Goal: Information Seeking & Learning: Learn about a topic

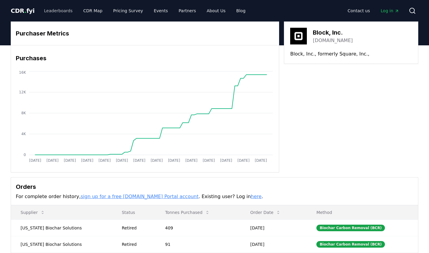
click at [55, 8] on link "Leaderboards" at bounding box center [58, 10] width 38 height 11
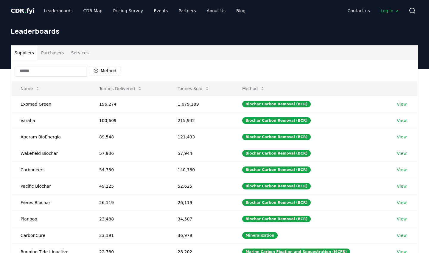
click at [56, 52] on button "Purchasers" at bounding box center [53, 53] width 30 height 14
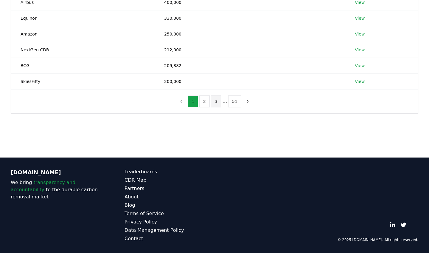
scroll to position [165, 0]
click at [218, 99] on button "3" at bounding box center [216, 101] width 10 height 12
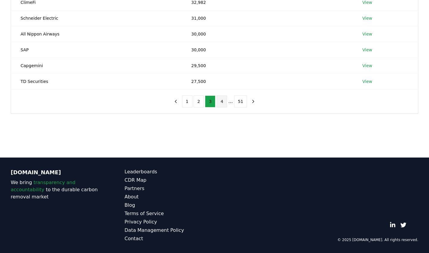
click at [222, 103] on button "4" at bounding box center [222, 101] width 10 height 12
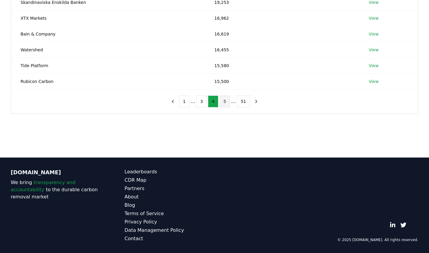
click at [228, 99] on button "5" at bounding box center [225, 101] width 10 height 12
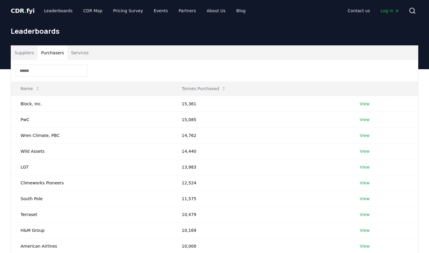
scroll to position [0, 0]
click at [360, 119] on link "View" at bounding box center [365, 120] width 10 height 6
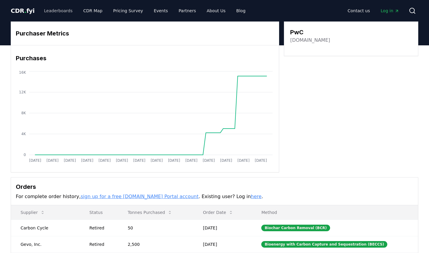
click at [62, 12] on link "Leaderboards" at bounding box center [58, 10] width 38 height 11
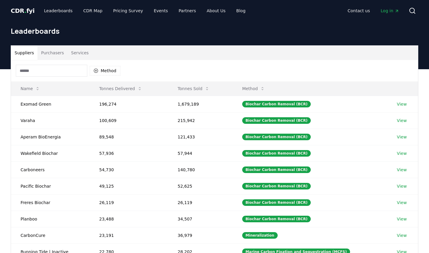
click at [51, 52] on button "Purchasers" at bounding box center [53, 53] width 30 height 14
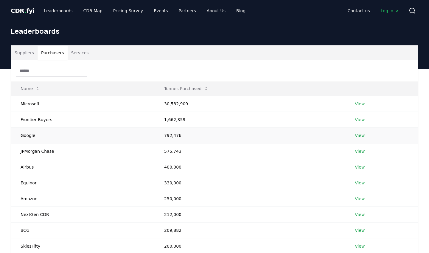
scroll to position [165, 0]
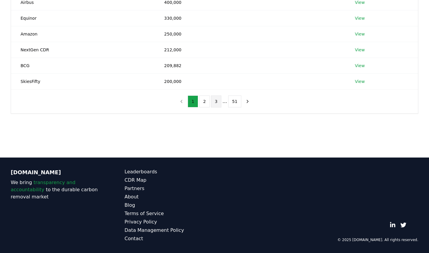
click at [217, 97] on button "3" at bounding box center [216, 101] width 10 height 12
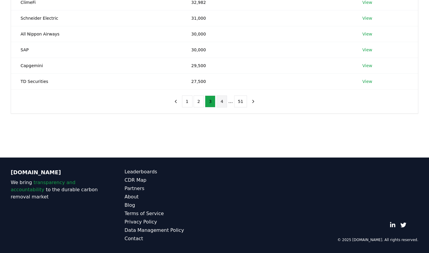
click at [224, 101] on button "4" at bounding box center [222, 101] width 10 height 12
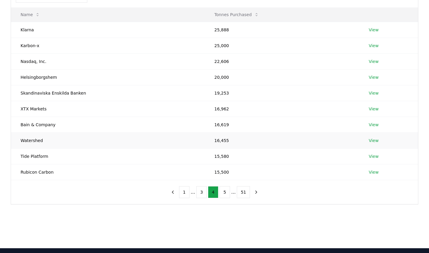
scroll to position [60, 0]
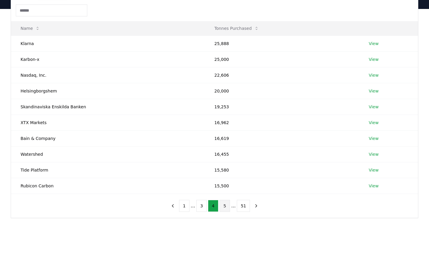
click at [224, 206] on button "5" at bounding box center [225, 206] width 10 height 12
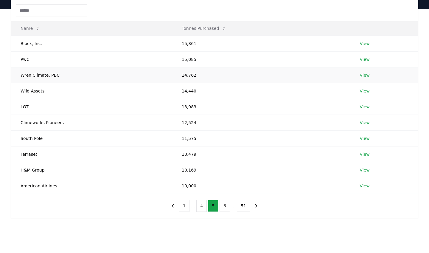
click at [365, 75] on link "View" at bounding box center [365, 75] width 10 height 6
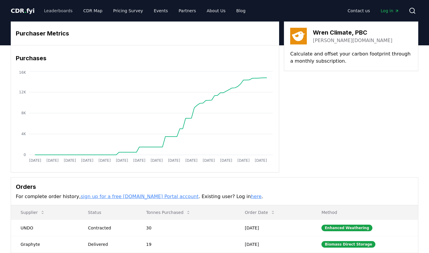
click at [51, 10] on link "Leaderboards" at bounding box center [58, 10] width 38 height 11
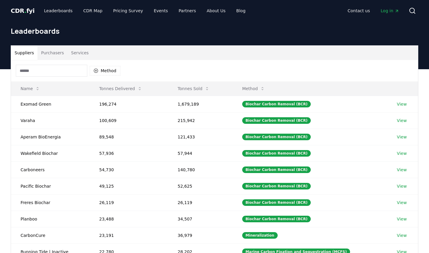
click at [54, 49] on button "Purchasers" at bounding box center [53, 53] width 30 height 14
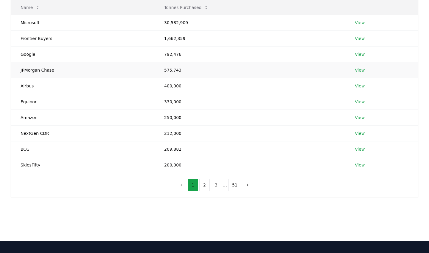
scroll to position [157, 0]
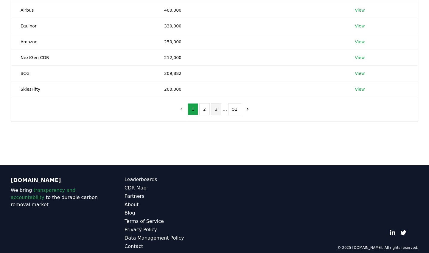
click at [219, 109] on button "3" at bounding box center [216, 109] width 10 height 12
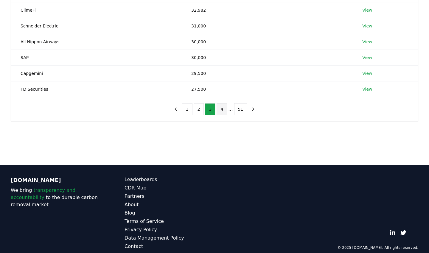
click at [223, 111] on button "4" at bounding box center [222, 109] width 10 height 12
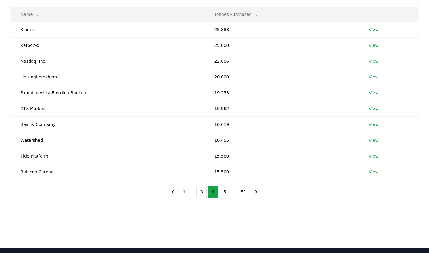
scroll to position [51, 0]
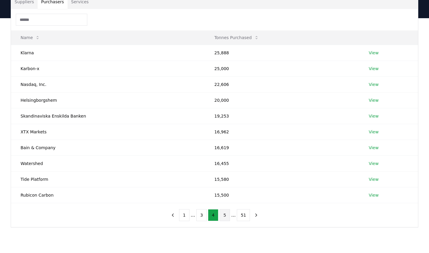
click at [223, 216] on button "5" at bounding box center [225, 215] width 10 height 12
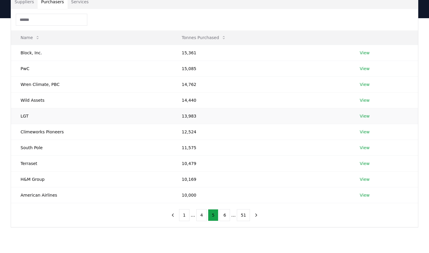
click at [363, 117] on link "View" at bounding box center [365, 116] width 10 height 6
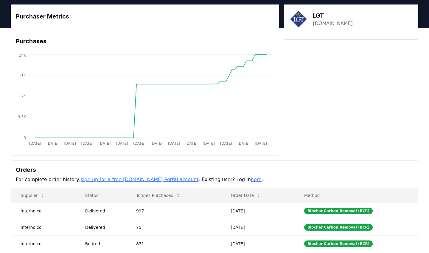
scroll to position [17, 0]
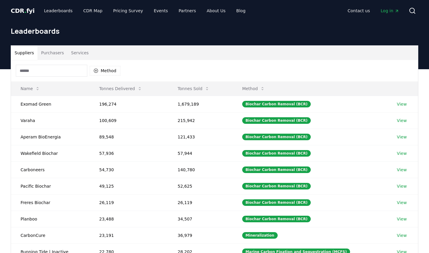
scroll to position [51, 0]
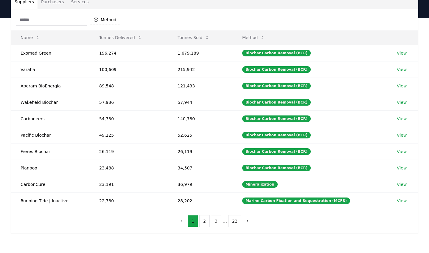
click at [55, 2] on button "Purchasers" at bounding box center [53, 2] width 30 height 14
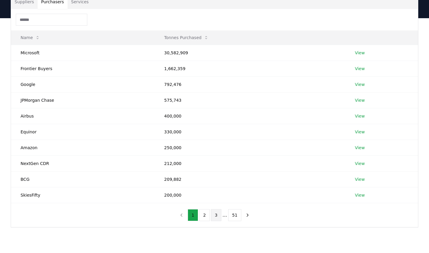
click at [214, 215] on button "3" at bounding box center [216, 215] width 10 height 12
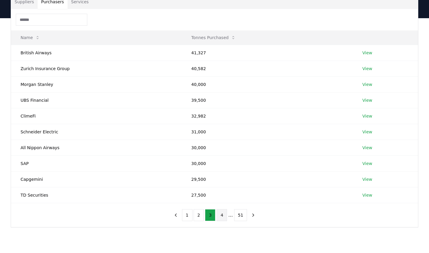
click at [220, 215] on button "4" at bounding box center [222, 215] width 10 height 12
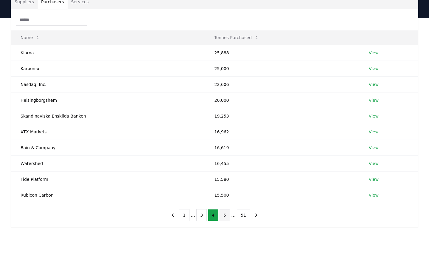
click at [224, 215] on button "5" at bounding box center [225, 215] width 10 height 12
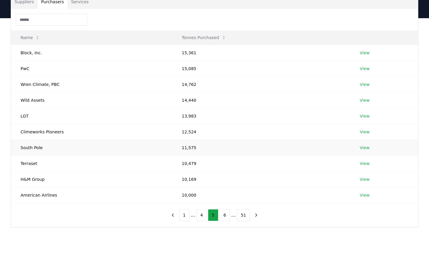
click at [363, 148] on link "View" at bounding box center [365, 148] width 10 height 6
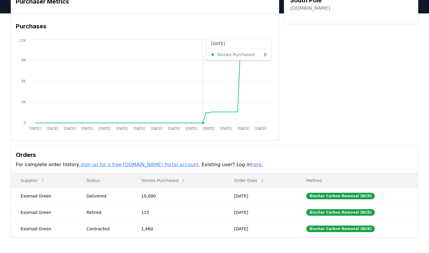
scroll to position [35, 0]
